Goal: Transaction & Acquisition: Purchase product/service

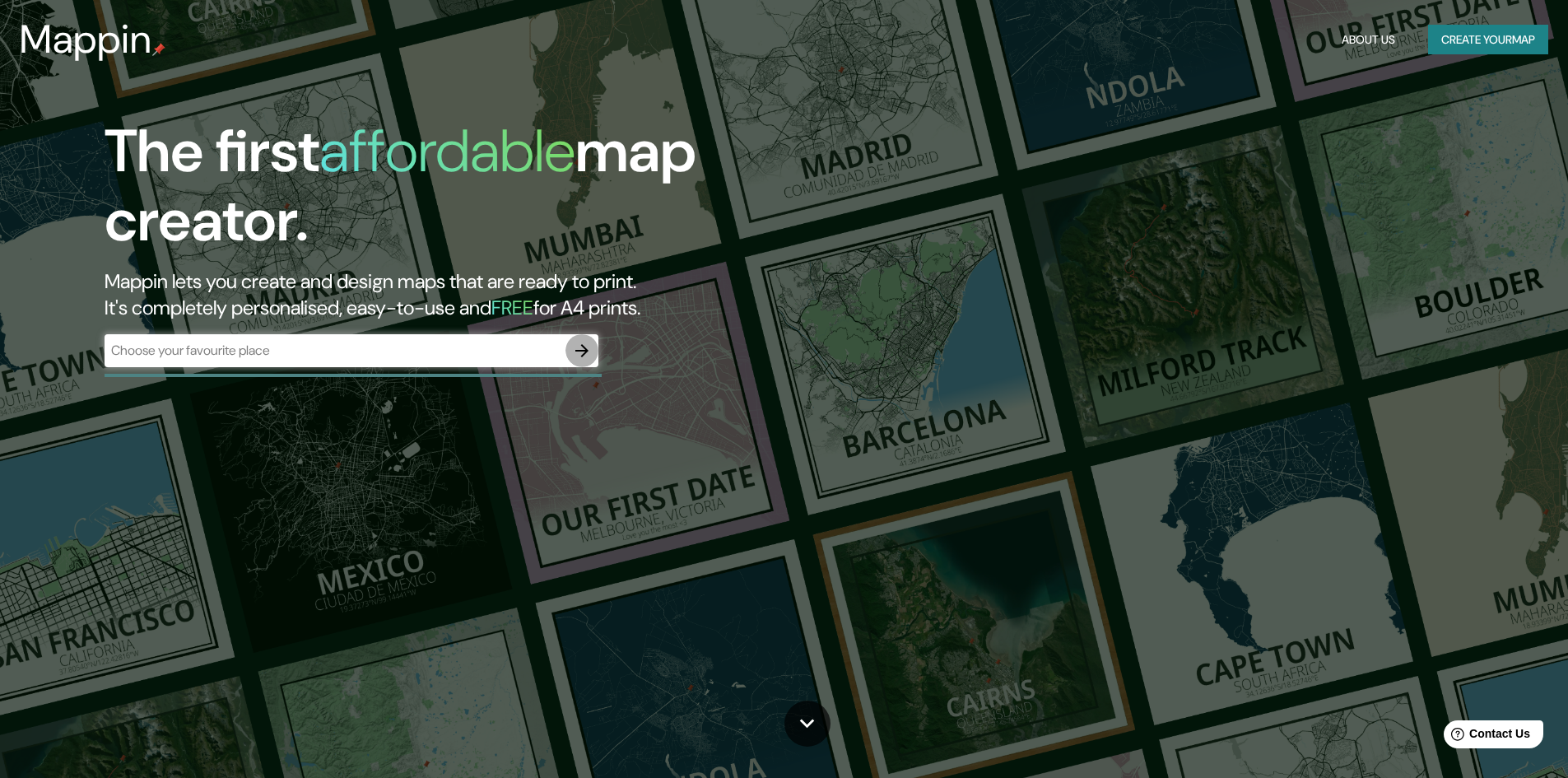
click at [584, 361] on button "button" at bounding box center [582, 351] width 33 height 33
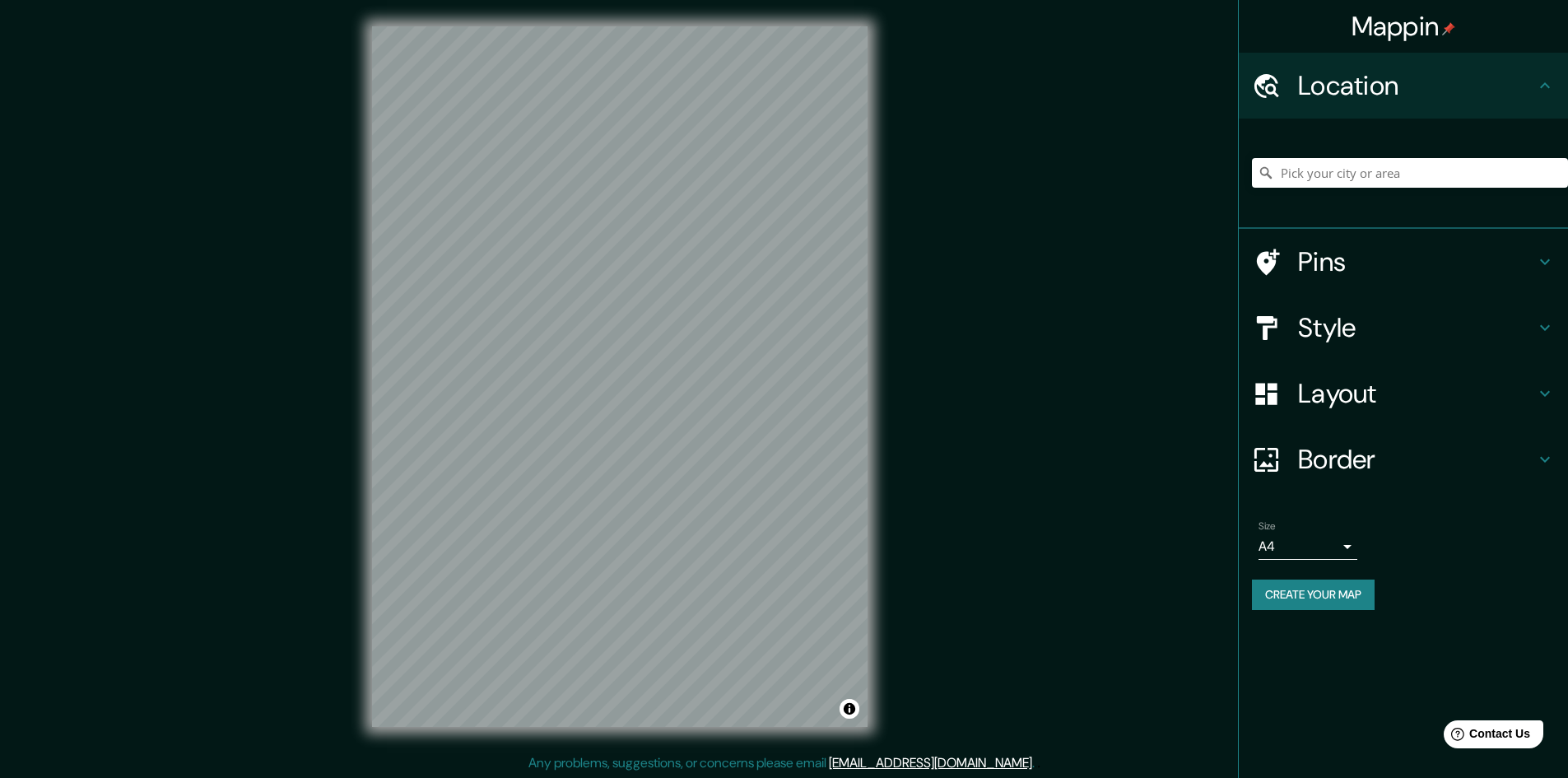
click at [327, 469] on div "Mappin Location Pins Style Layout Border Choose a border. Hint : you can make l…" at bounding box center [784, 390] width 1568 height 780
click at [1422, 396] on h4 "Layout" at bounding box center [1417, 394] width 237 height 33
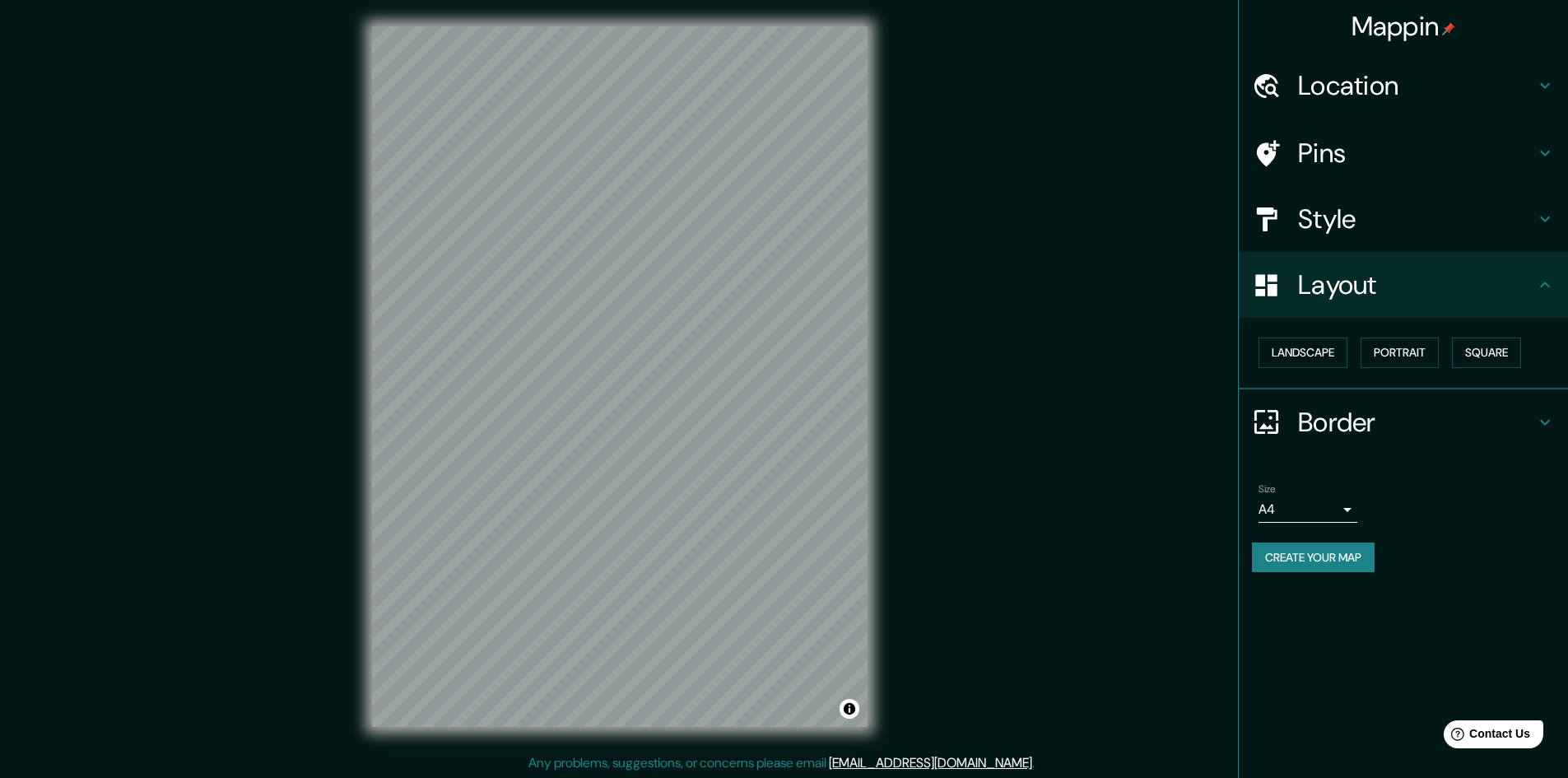
click at [1382, 278] on h4 "Layout" at bounding box center [1417, 285] width 237 height 33
click at [1348, 228] on h4 "Style" at bounding box center [1417, 219] width 237 height 33
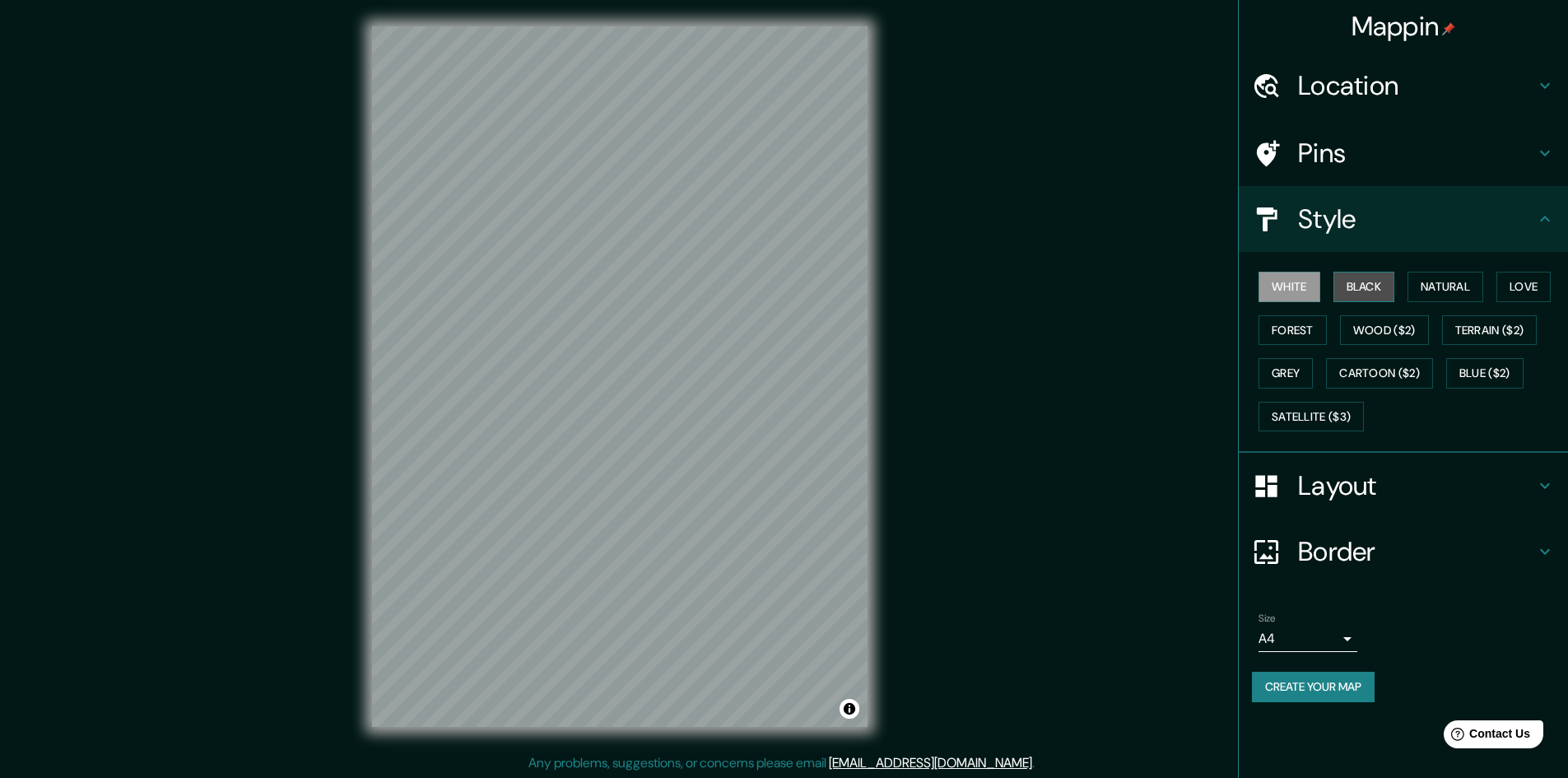
click at [1363, 287] on button "Black" at bounding box center [1364, 287] width 62 height 31
click at [1461, 294] on button "Natural" at bounding box center [1445, 287] width 76 height 31
click at [662, 0] on html "Mappin Location Pins Style White Black Natural Love Forest Wood ($2) Terrain ($…" at bounding box center [784, 389] width 1568 height 778
click at [1512, 291] on button "Love" at bounding box center [1523, 287] width 54 height 31
click at [1360, 328] on button "Wood ($2)" at bounding box center [1384, 330] width 89 height 31
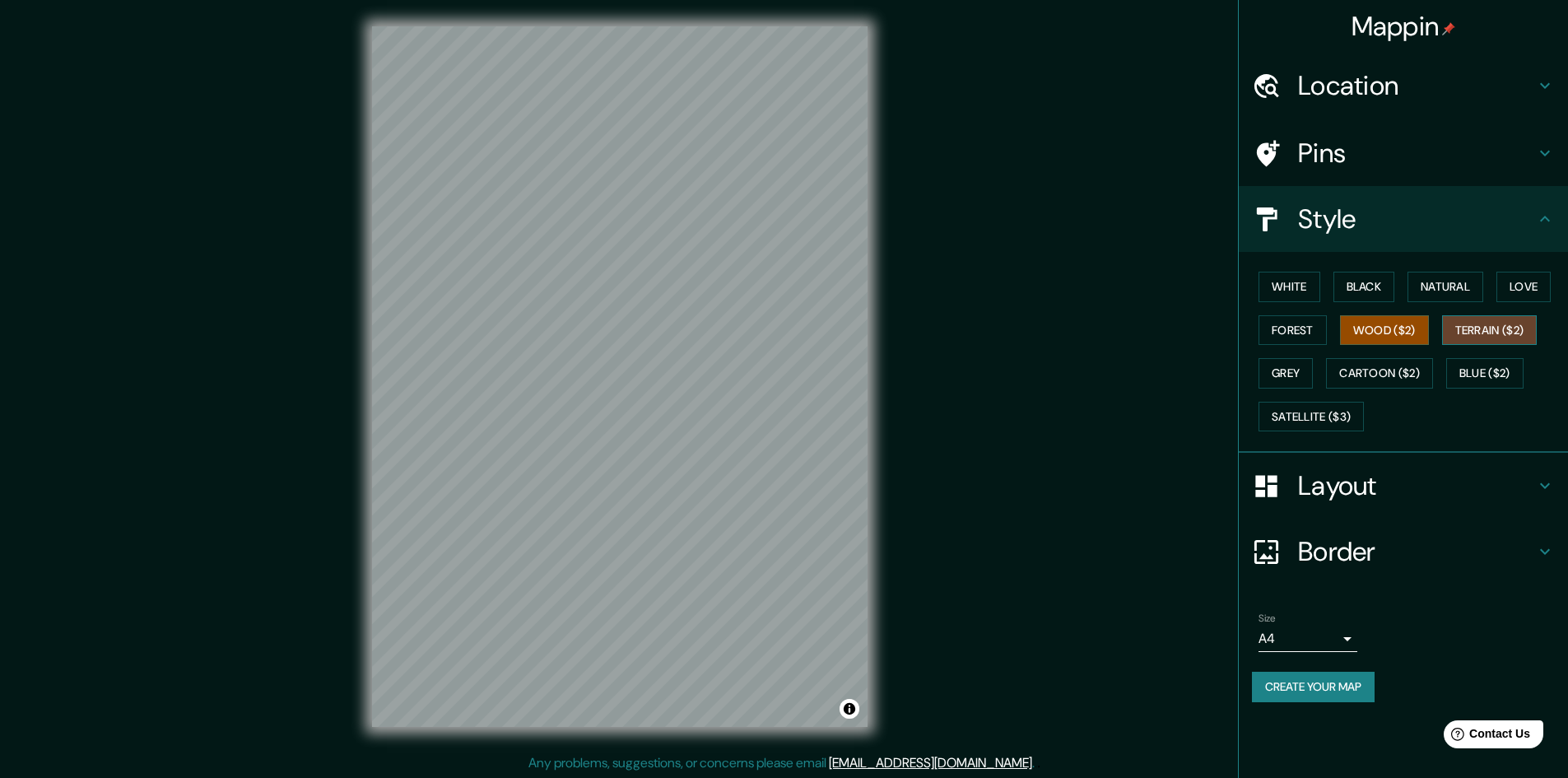
click at [1475, 328] on button "Terrain ($2)" at bounding box center [1490, 330] width 96 height 31
click at [1494, 368] on button "Blue ($2)" at bounding box center [1485, 373] width 77 height 31
click at [1265, 373] on button "Grey" at bounding box center [1285, 373] width 54 height 31
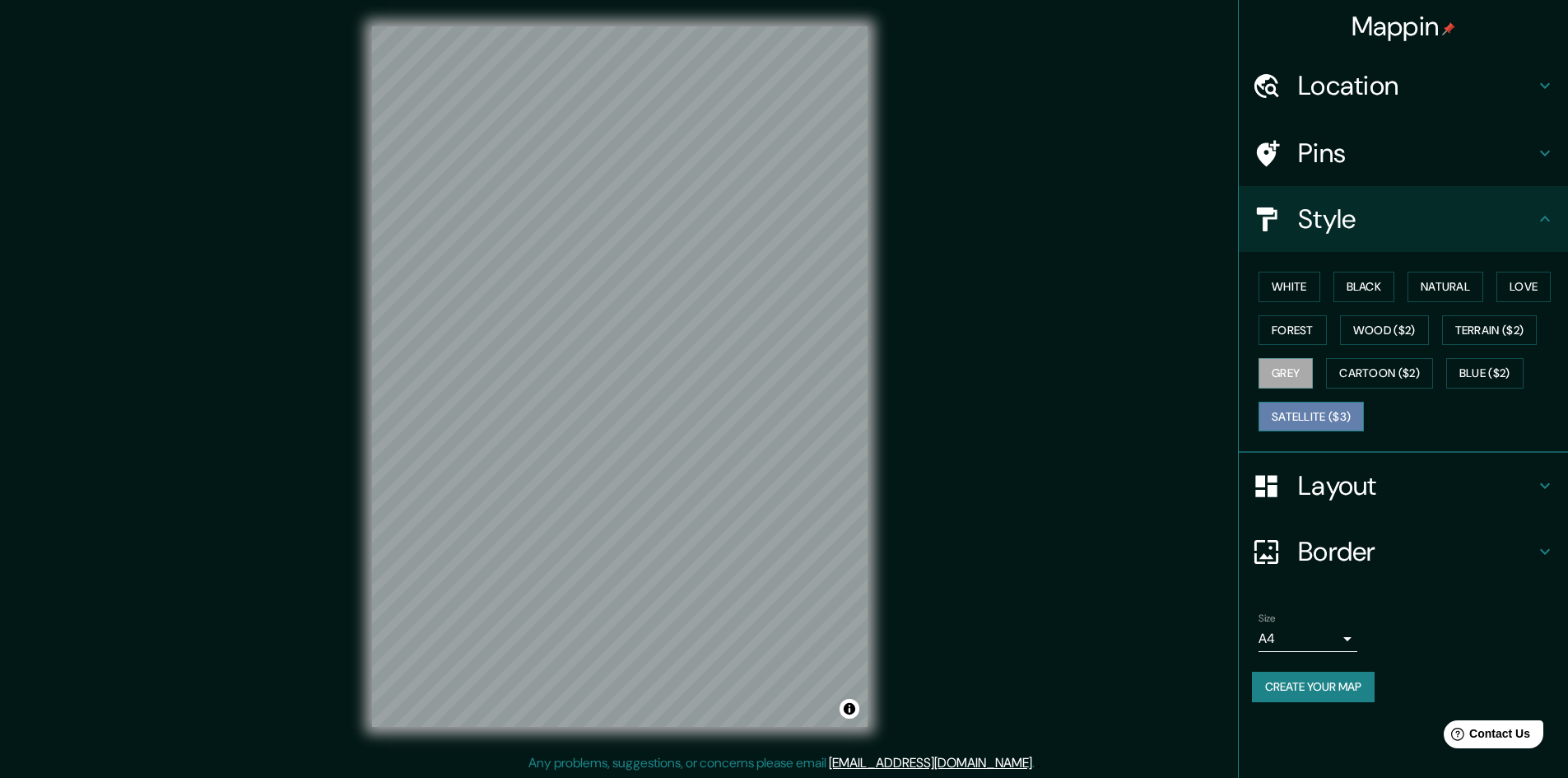
click at [1286, 416] on button "Satellite ($3)" at bounding box center [1311, 416] width 106 height 31
click at [1104, 463] on div "Mappin Location Pins Style White Black Natural Love Forest Wood ($2) Terrain ($…" at bounding box center [784, 390] width 1568 height 780
click at [1305, 285] on button "White" at bounding box center [1289, 287] width 62 height 31
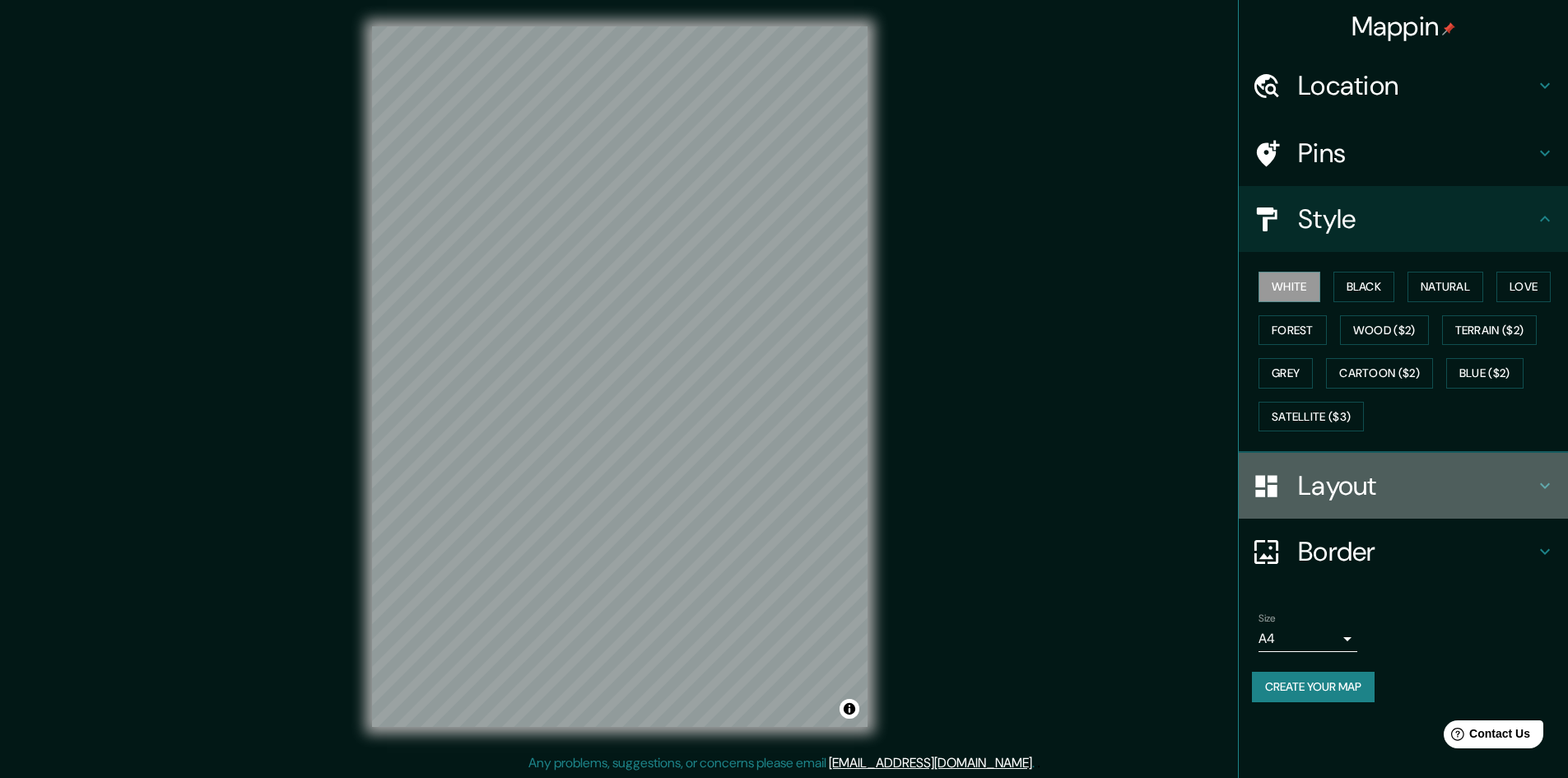
click at [1389, 490] on h4 "Layout" at bounding box center [1417, 485] width 237 height 33
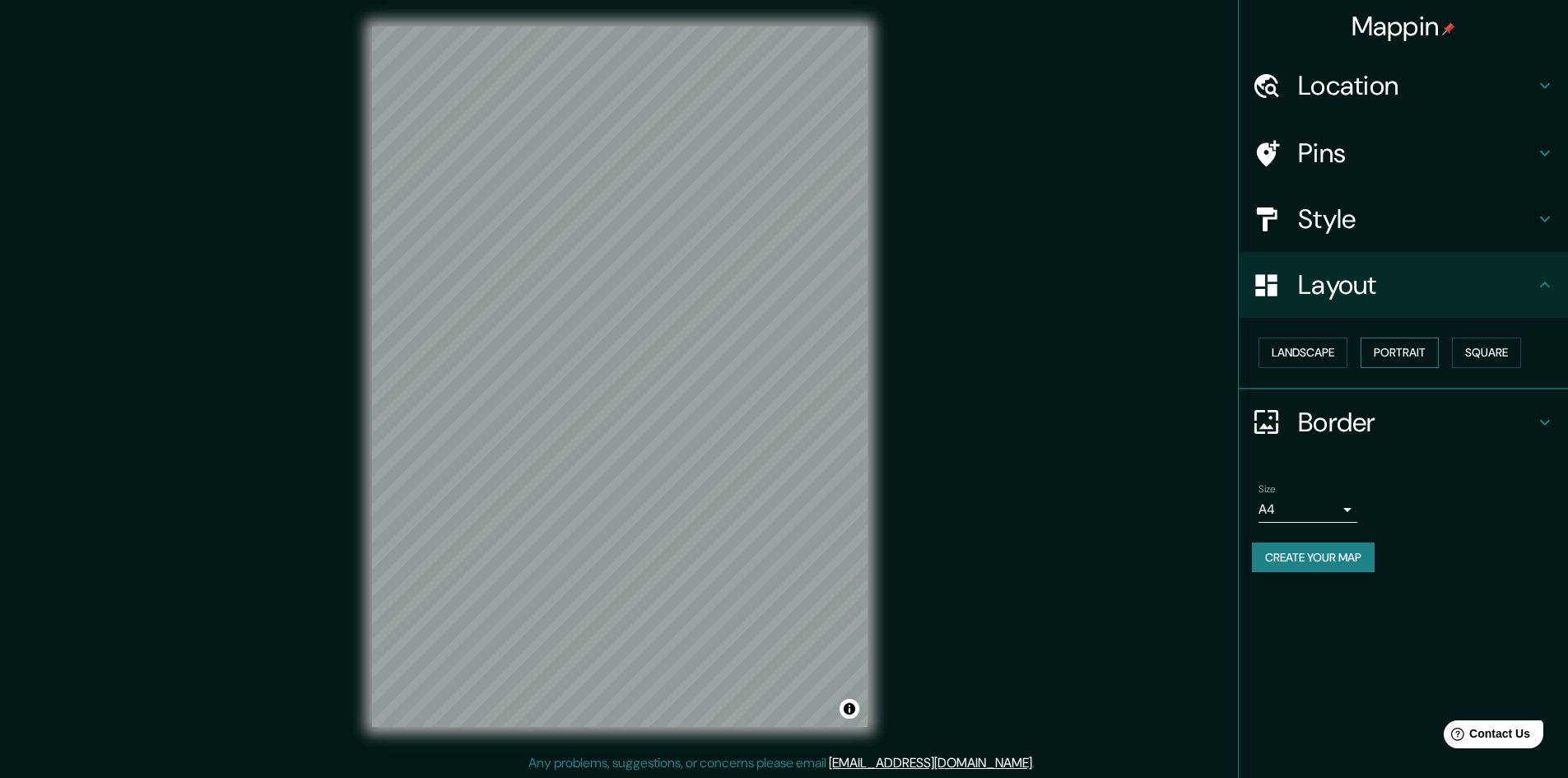
click at [1423, 350] on button "Portrait" at bounding box center [1400, 352] width 78 height 31
click at [1327, 355] on button "Landscape" at bounding box center [1303, 352] width 89 height 31
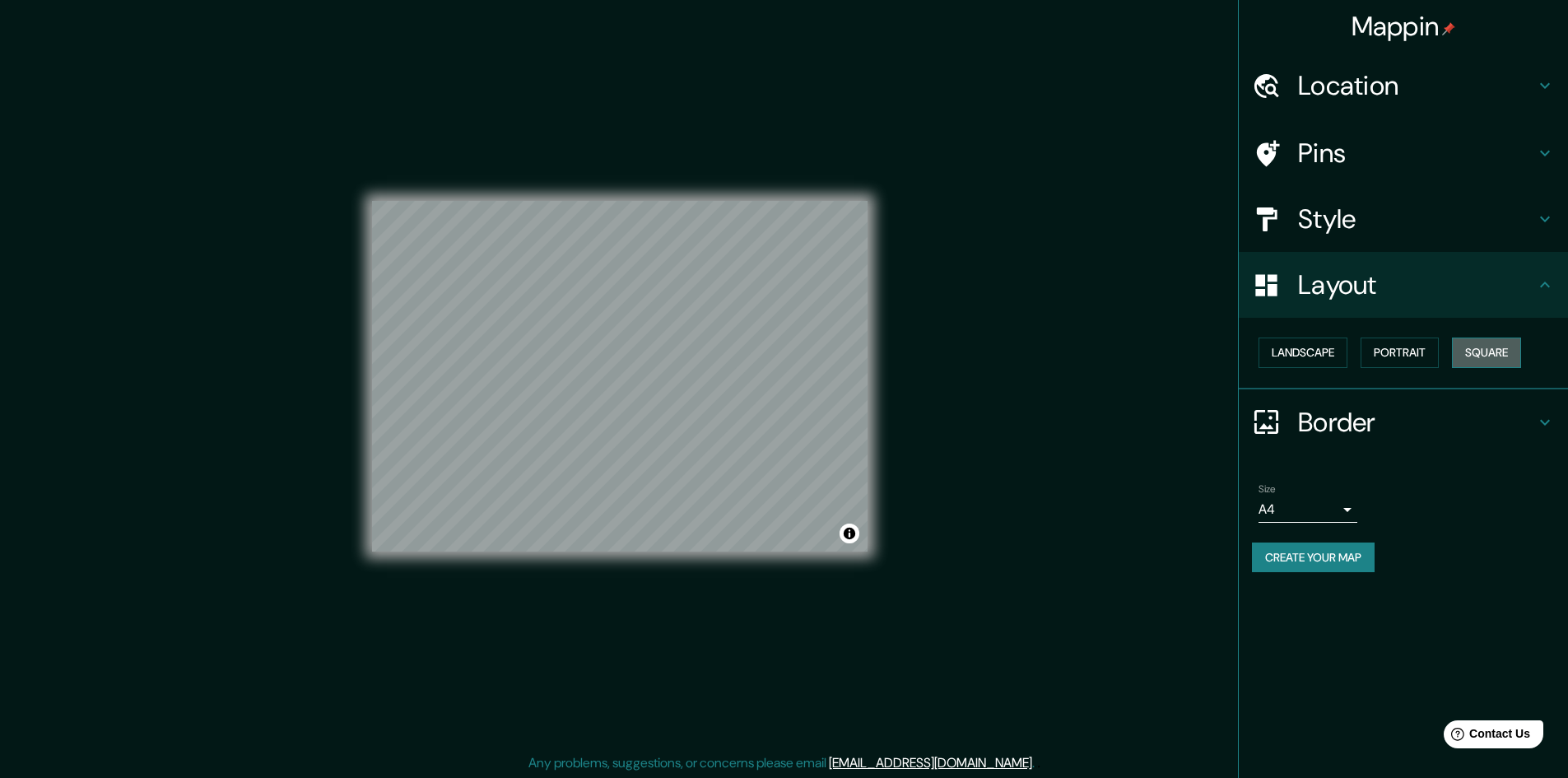
click at [1503, 354] on button "Square" at bounding box center [1487, 352] width 69 height 31
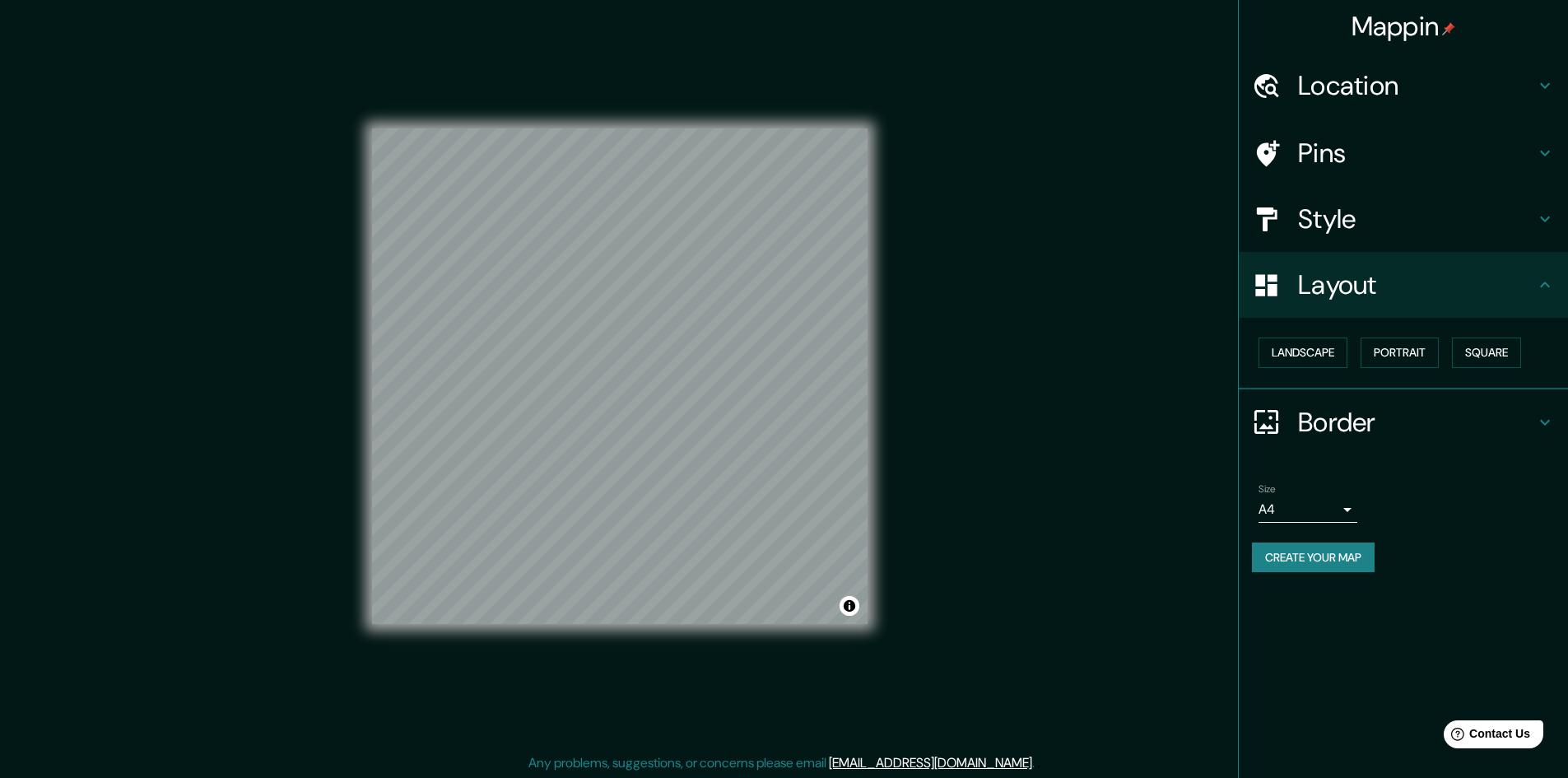
click at [1422, 209] on h4 "Style" at bounding box center [1417, 219] width 237 height 33
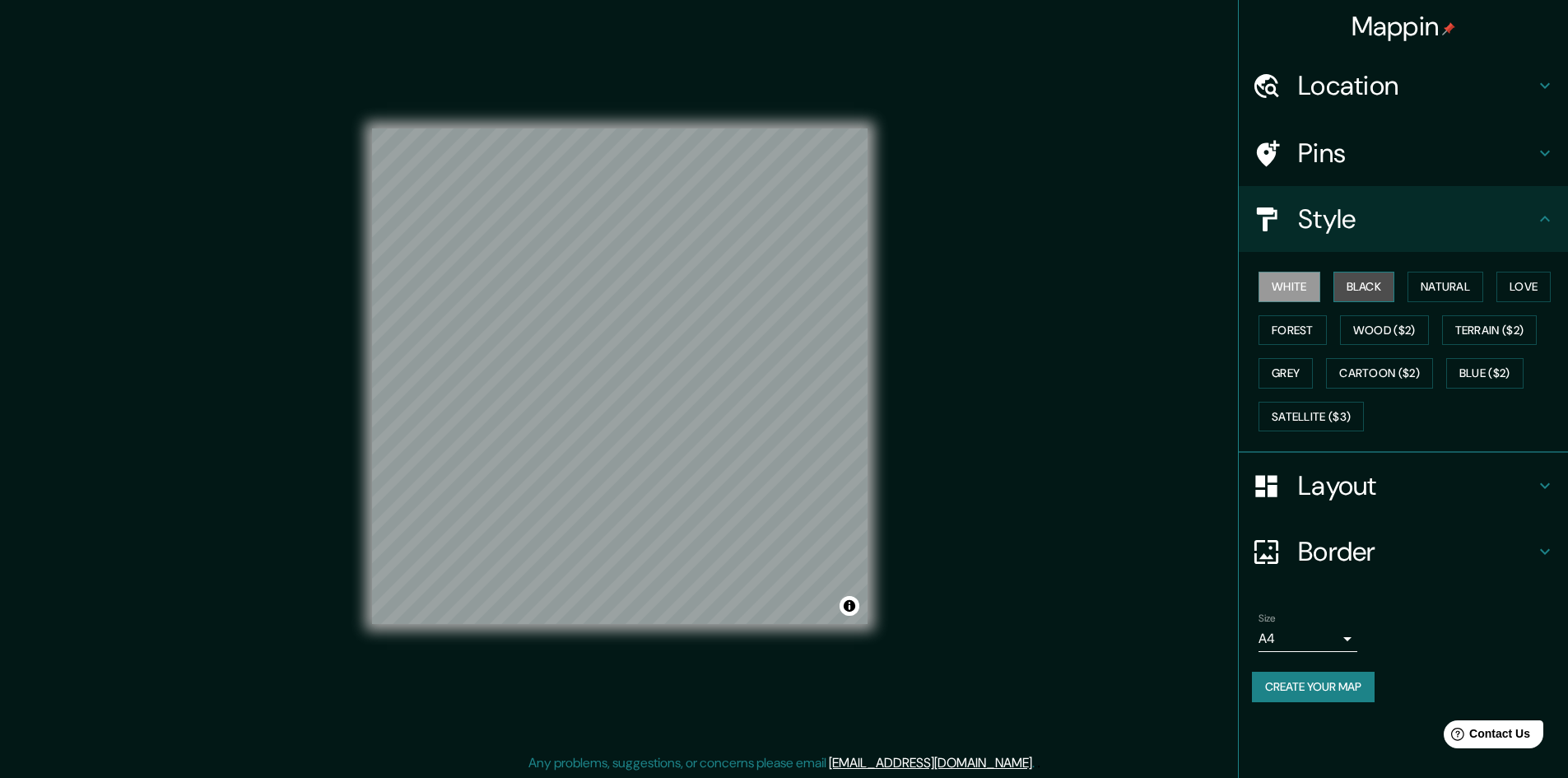
click at [1380, 288] on button "Black" at bounding box center [1364, 287] width 62 height 31
click at [1431, 287] on button "Natural" at bounding box center [1445, 287] width 76 height 31
click at [1535, 293] on button "Love" at bounding box center [1523, 287] width 54 height 31
click at [1513, 329] on button "Terrain ($2)" at bounding box center [1490, 330] width 96 height 31
click at [1395, 335] on button "Wood ($2)" at bounding box center [1384, 330] width 89 height 31
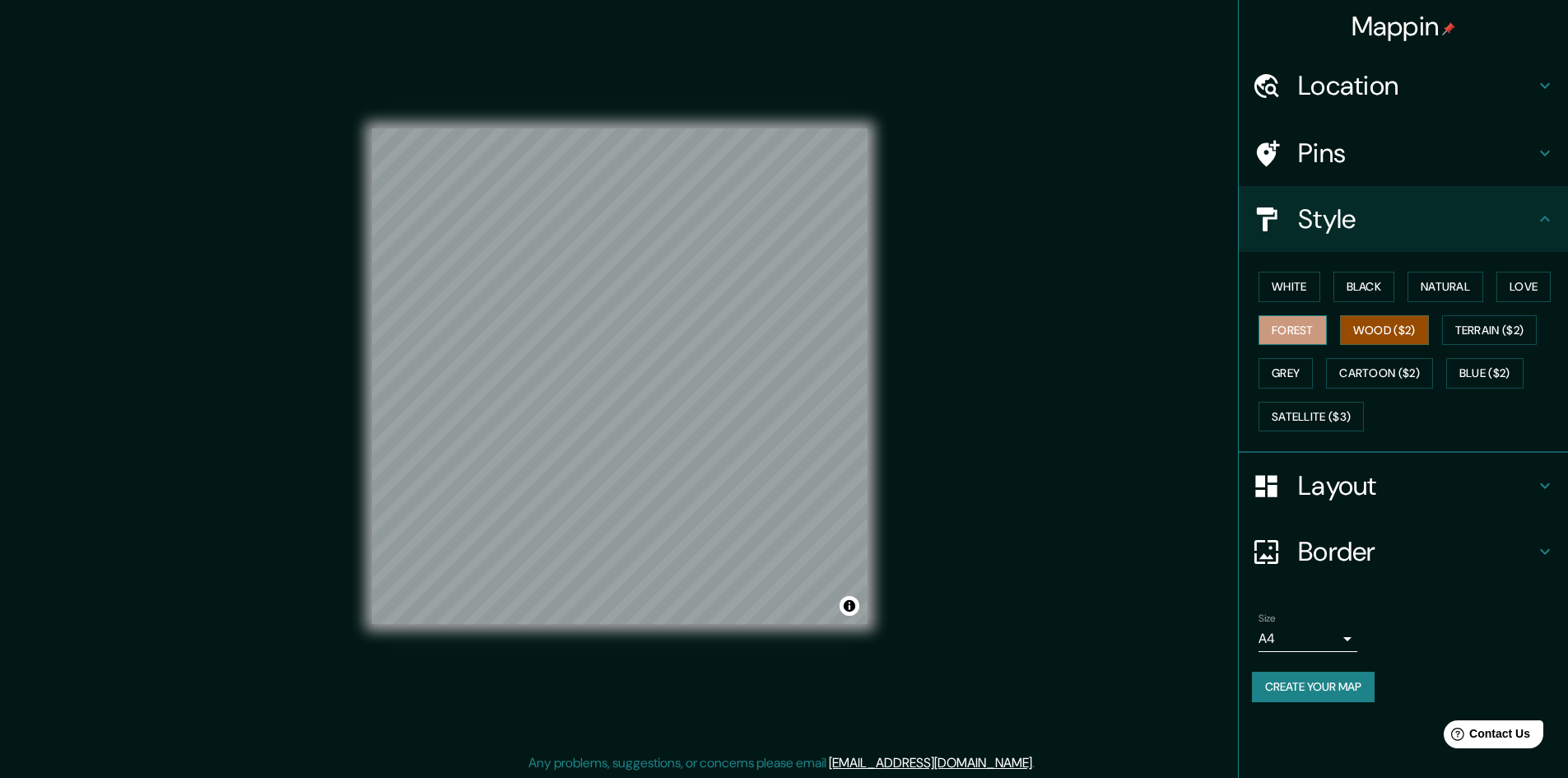
click at [1299, 327] on button "Forest" at bounding box center [1293, 330] width 68 height 31
click at [1299, 376] on button "Grey" at bounding box center [1285, 373] width 54 height 31
click at [1353, 376] on button "Cartoon ($2)" at bounding box center [1379, 373] width 107 height 31
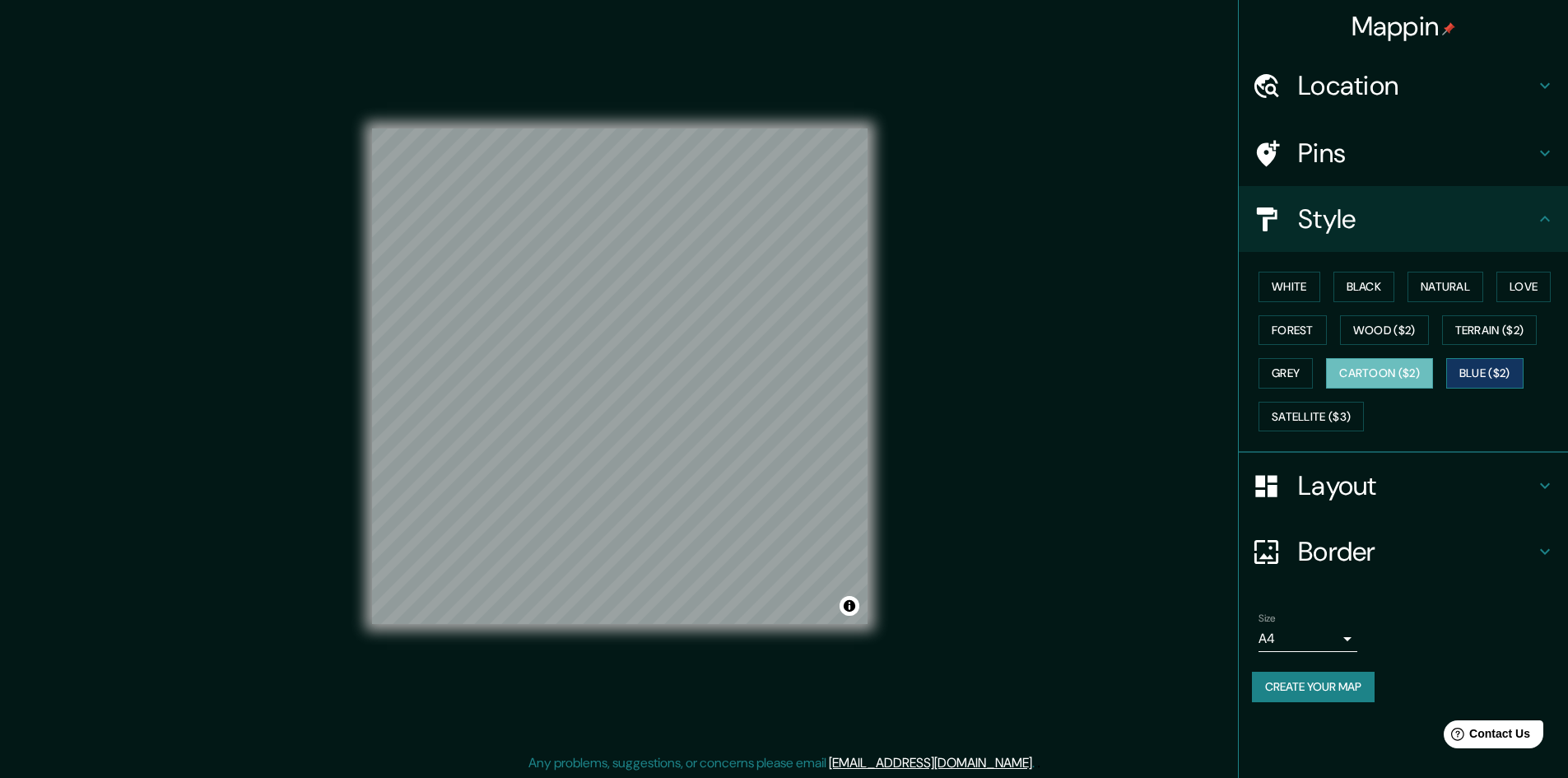
click at [1505, 373] on button "Blue ($2)" at bounding box center [1485, 373] width 77 height 31
click at [1466, 281] on button "Natural" at bounding box center [1445, 287] width 76 height 31
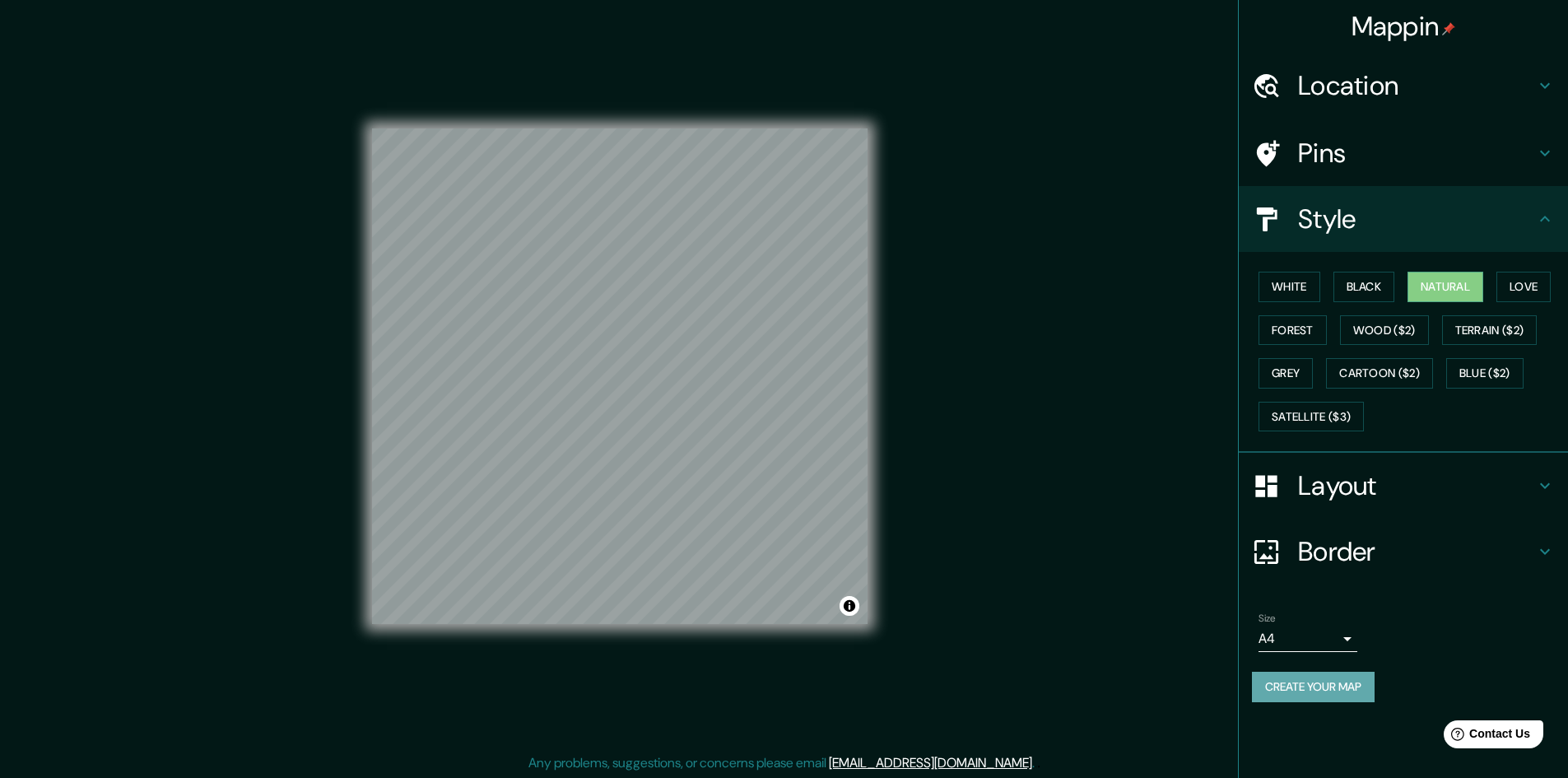
click at [1329, 682] on button "Create your map" at bounding box center [1314, 687] width 123 height 31
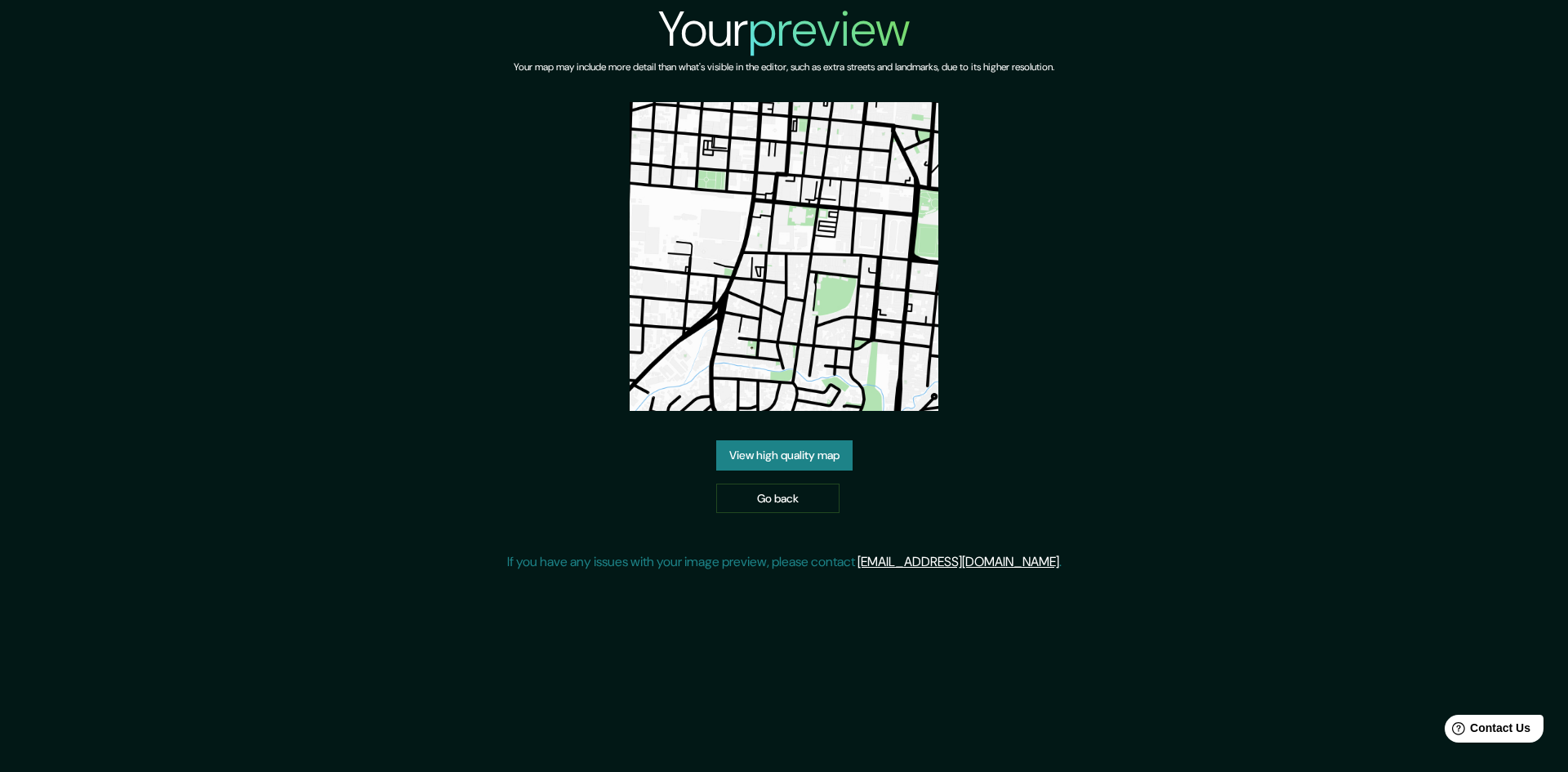
click at [805, 447] on link "View high quality map" at bounding box center [784, 455] width 136 height 31
